Goal: Register for event/course

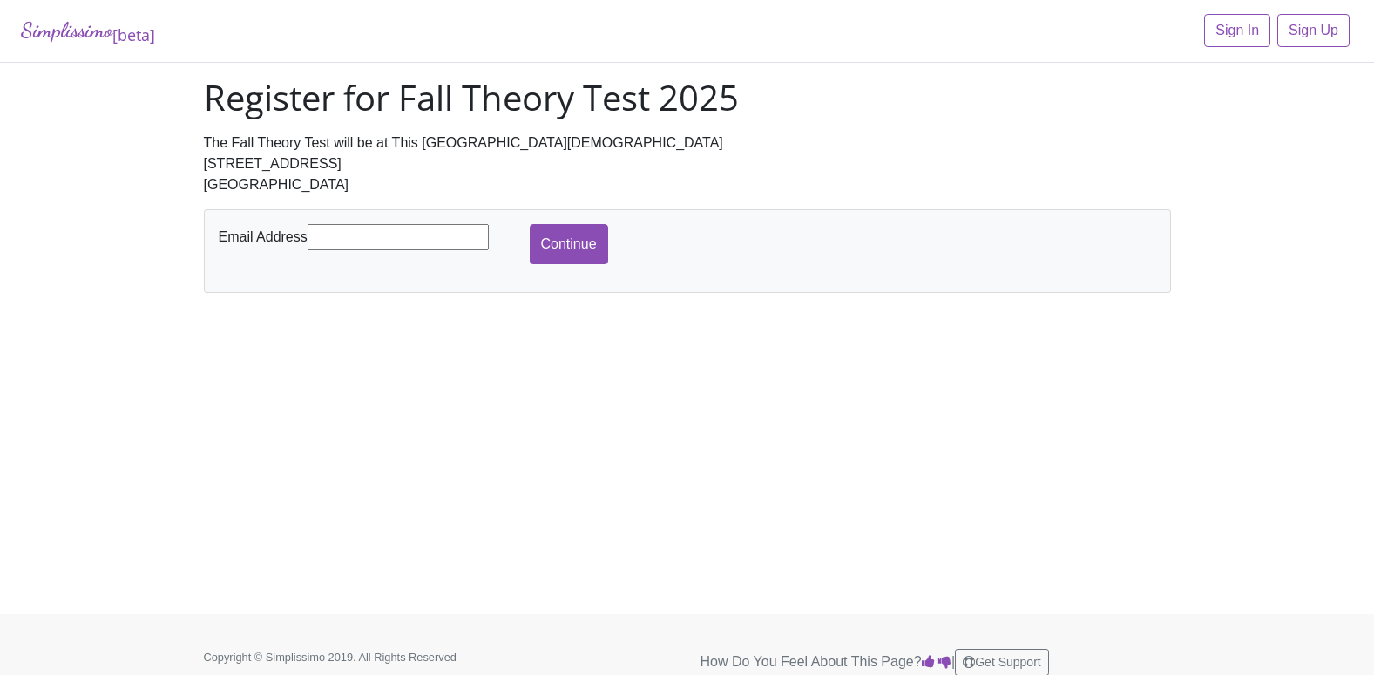
click at [335, 234] on input "text" at bounding box center [398, 237] width 181 height 26
type input "jennyboydmusic@yahoo.com"
click at [565, 243] on input "Continue" at bounding box center [569, 244] width 78 height 40
click at [336, 240] on input "text" at bounding box center [398, 237] width 181 height 26
type input "jboyd@bcsfw.org"
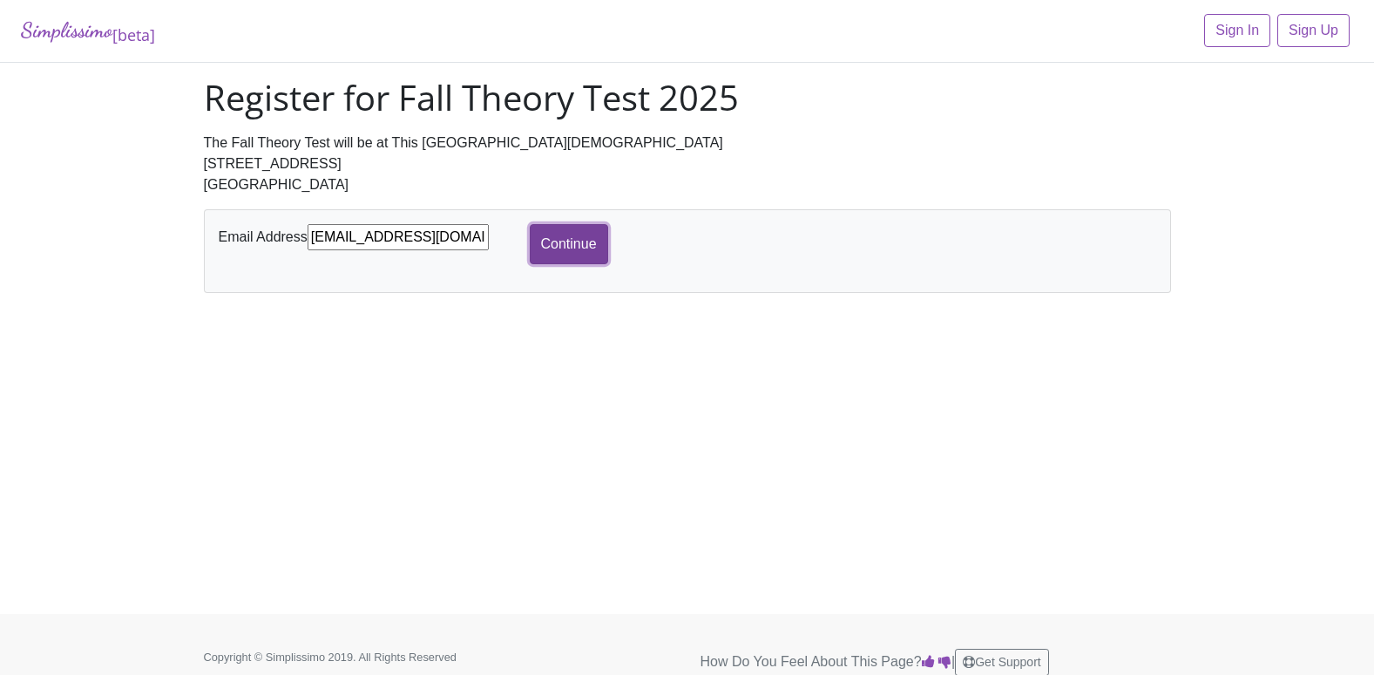
click at [570, 238] on input "Continue" at bounding box center [569, 244] width 78 height 40
click at [370, 237] on input "text" at bounding box center [398, 237] width 181 height 26
type input "[EMAIL_ADDRESS][DOMAIN_NAME]"
click at [575, 245] on input "Continue" at bounding box center [569, 244] width 78 height 40
